Goal: Information Seeking & Learning: Check status

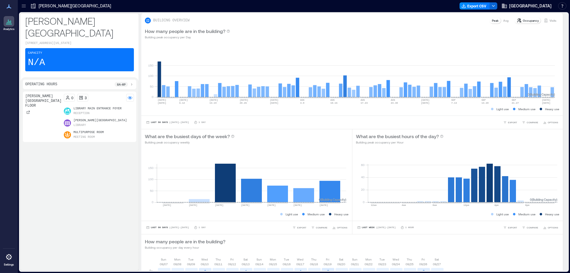
click at [21, 5] on icon at bounding box center [24, 6] width 6 height 6
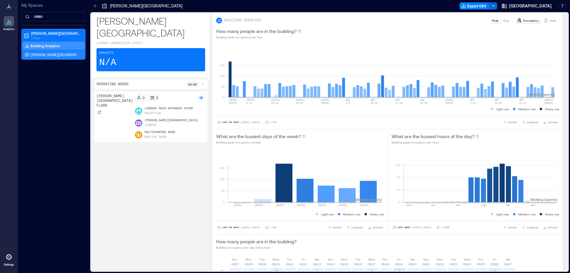
click at [43, 53] on p "[PERSON_NAME][GEOGRAPHIC_DATA] Floor" at bounding box center [55, 54] width 49 height 5
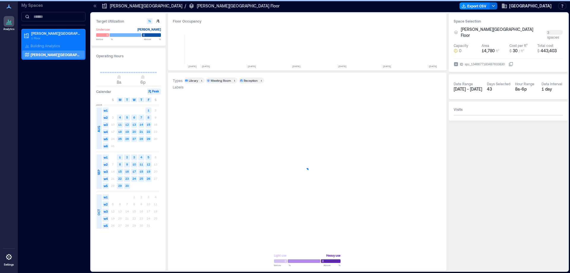
scroll to position [0, 393]
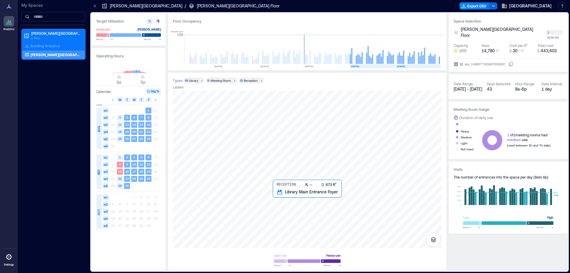
click at [288, 201] on div at bounding box center [307, 169] width 269 height 157
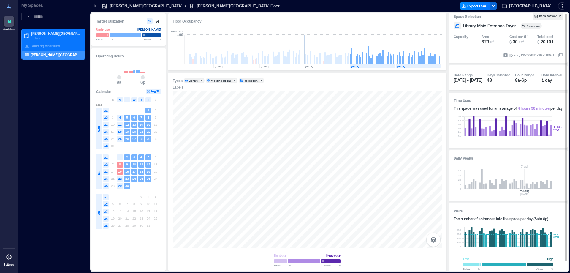
scroll to position [10, 0]
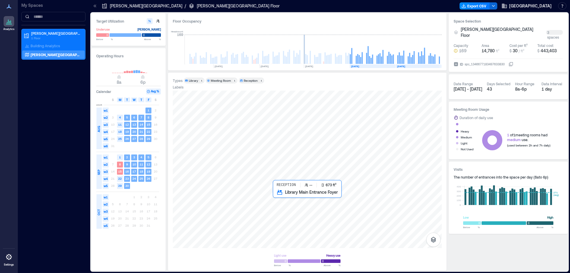
click at [294, 199] on div at bounding box center [307, 169] width 269 height 157
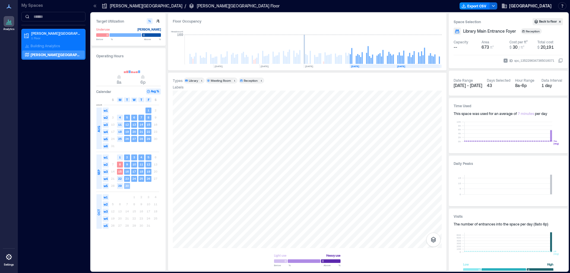
click at [126, 185] on text "30" at bounding box center [127, 186] width 4 height 4
